Goal: Obtain resource: Download file/media

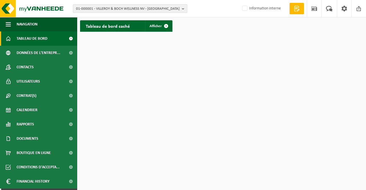
click at [104, 9] on span "01-000001 - VILLEROY & BOCH WELLNESS NV - ROESELARE" at bounding box center [127, 9] width 103 height 9
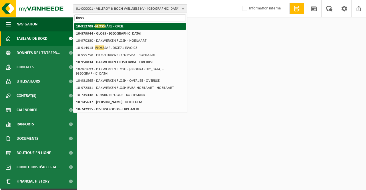
type input "floss"
click at [101, 25] on span "FLOSS" at bounding box center [99, 26] width 9 height 4
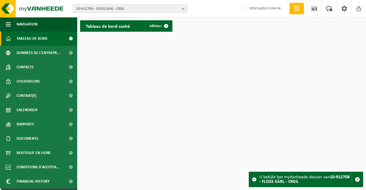
click at [183, 7] on b "button" at bounding box center [184, 9] width 5 height 8
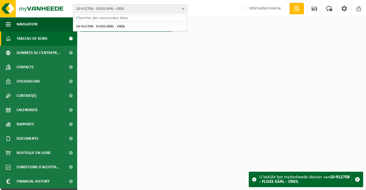
drag, startPoint x: 142, startPoint y: 8, endPoint x: 139, endPoint y: 8, distance: 2.9
click at [139, 8] on span "10-912708 - FLOSS SÀRL - CREIL" at bounding box center [127, 9] width 103 height 9
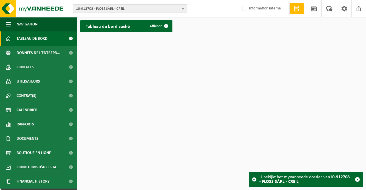
click at [140, 8] on span "10-912708 - FLOSS SÀRL - CREIL" at bounding box center [127, 9] width 103 height 9
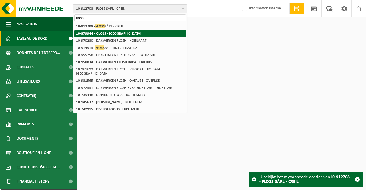
type input "floss"
click at [97, 34] on strong "10-879944 - GLOSS - [GEOGRAPHIC_DATA]" at bounding box center [108, 34] width 65 height 4
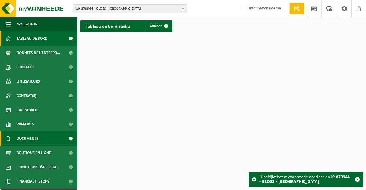
click at [27, 139] on span "Documents" at bounding box center [28, 138] width 22 height 14
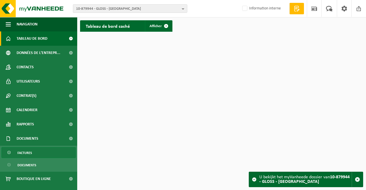
click at [29, 150] on span "Factures" at bounding box center [24, 152] width 15 height 11
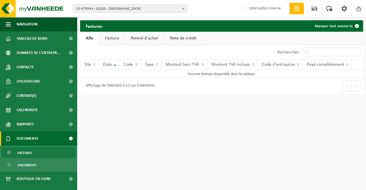
click at [33, 153] on link "Factures" at bounding box center [38, 152] width 74 height 11
click at [121, 8] on span "10-879944 - GLOSS - [GEOGRAPHIC_DATA]" at bounding box center [127, 9] width 103 height 9
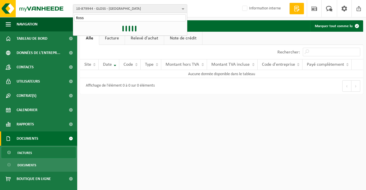
type input "floss"
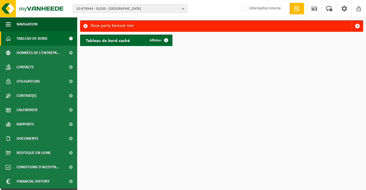
click at [138, 11] on span "10-879944 - GLOSS - [GEOGRAPHIC_DATA]" at bounding box center [127, 9] width 103 height 9
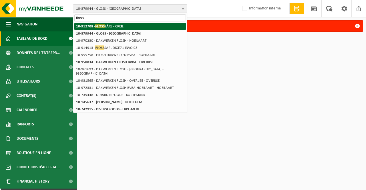
type input "floss"
click at [123, 29] on li "10-912708 - FLOSS SÀRL - CREIL" at bounding box center [129, 26] width 111 height 7
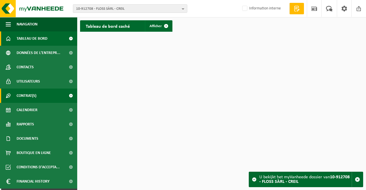
click at [29, 95] on span "Contrat(s)" at bounding box center [27, 96] width 20 height 14
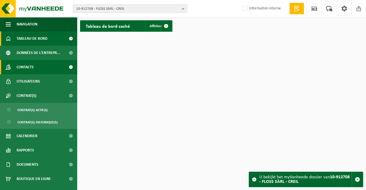
click at [35, 68] on link "Contacts" at bounding box center [38, 67] width 77 height 14
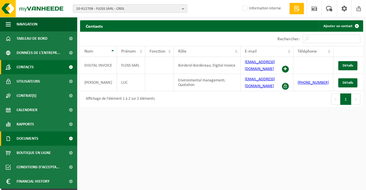
click at [51, 137] on link "Documents" at bounding box center [38, 138] width 77 height 14
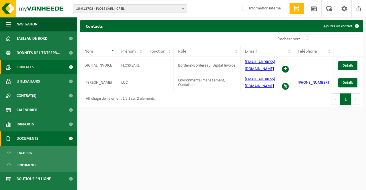
scroll to position [29, 0]
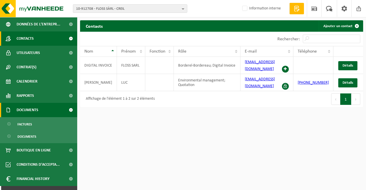
click at [51, 137] on link "Documents" at bounding box center [38, 136] width 74 height 11
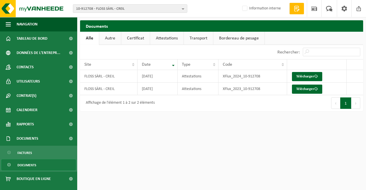
click at [113, 38] on link "Autre" at bounding box center [110, 38] width 22 height 13
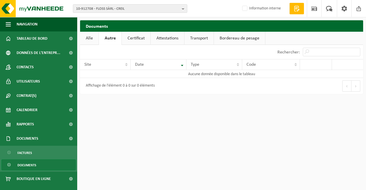
click at [133, 37] on link "Certificat" at bounding box center [136, 38] width 29 height 13
click at [165, 35] on link "Attestations" at bounding box center [166, 38] width 33 height 13
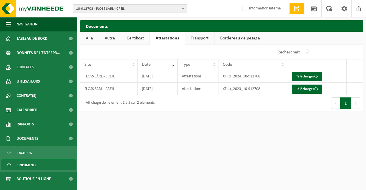
click at [198, 38] on link "Transport" at bounding box center [199, 38] width 29 height 13
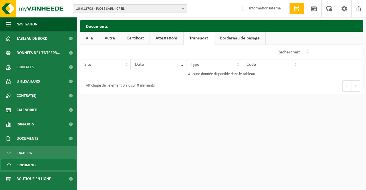
click at [223, 38] on link "Bordereau de pesage" at bounding box center [239, 38] width 51 height 13
click at [94, 37] on link "Alle" at bounding box center [89, 38] width 19 height 13
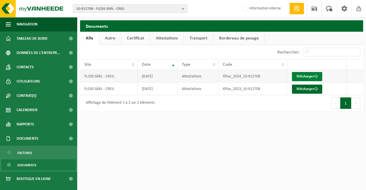
click at [309, 77] on link "Télécharger" at bounding box center [307, 76] width 30 height 9
